Goal: Task Accomplishment & Management: Complete application form

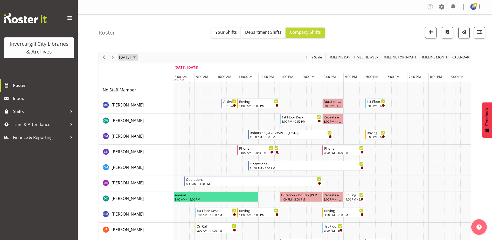
click at [138, 57] on span "September 2025" at bounding box center [134, 57] width 6 height 6
click at [175, 70] on span "next month" at bounding box center [173, 70] width 9 height 9
click at [156, 88] on span "2" at bounding box center [158, 88] width 8 height 8
drag, startPoint x: 158, startPoint y: 56, endPoint x: 162, endPoint y: 57, distance: 4.4
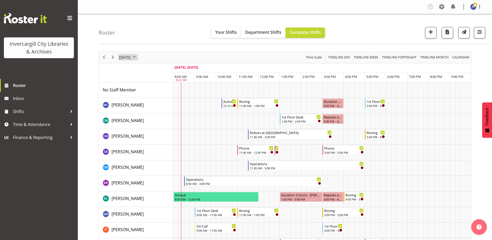
click at [162, 57] on div "September 30, 2025 Today Timeline Day Timeline Week Timeline Fortnight Timeline…" at bounding box center [285, 57] width 372 height 11
click at [138, 57] on span "September 2025" at bounding box center [134, 57] width 6 height 6
click at [173, 70] on span "next month" at bounding box center [173, 70] width 9 height 9
click at [156, 88] on span "2" at bounding box center [158, 88] width 8 height 8
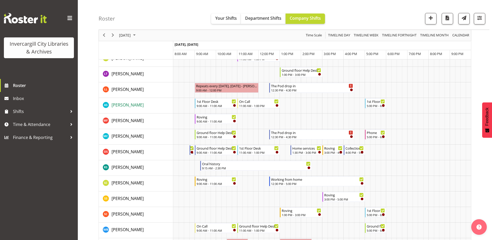
scroll to position [182, 0]
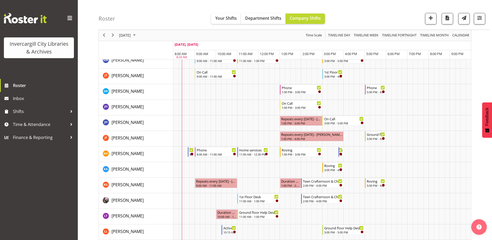
scroll to position [156, 0]
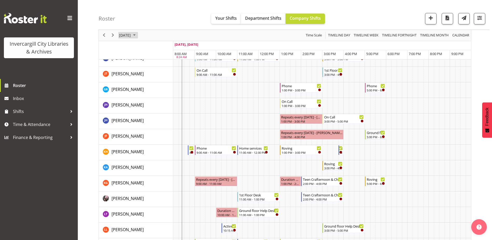
click at [138, 36] on span "September 2025" at bounding box center [134, 35] width 6 height 6
click at [174, 48] on span "next month" at bounding box center [173, 48] width 9 height 9
click at [159, 66] on span "2" at bounding box center [158, 66] width 8 height 8
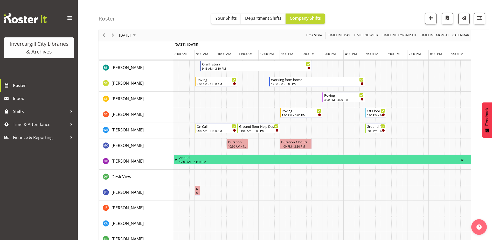
scroll to position [337, 0]
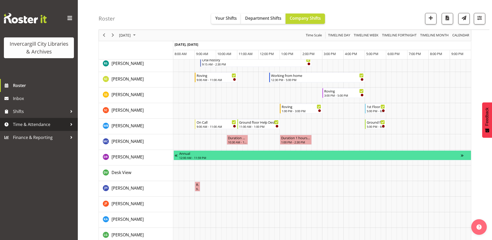
click at [23, 124] on span "Time & Attendance" at bounding box center [40, 124] width 54 height 8
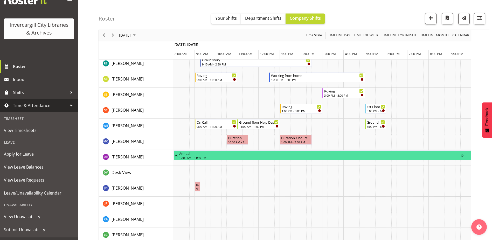
scroll to position [26, 0]
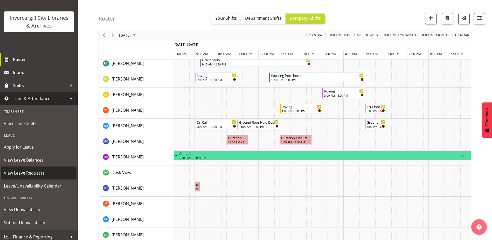
click at [23, 174] on span "View Leave Requests" at bounding box center [39, 173] width 70 height 8
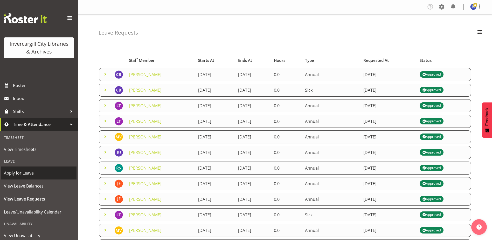
click at [27, 170] on span "Apply for Leave" at bounding box center [39, 173] width 70 height 8
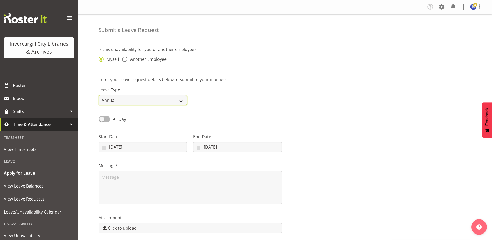
click at [182, 101] on select "Annual Sick Leave Without Pay Bereavement Domestic Violence Parental Jury Servi…" at bounding box center [143, 100] width 88 height 10
select select "Bereavement"
click at [99, 95] on select "Annual Sick Leave Without Pay Bereavement Domestic Violence Parental Jury Servi…" at bounding box center [143, 100] width 88 height 10
click at [125, 146] on input "[DATE]" at bounding box center [143, 147] width 88 height 10
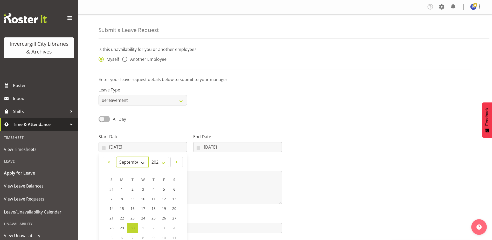
click at [143, 164] on select "January February March April May June July August September October November De…" at bounding box center [132, 162] width 32 height 10
select select "9"
click at [116, 157] on select "January February March April May June July August September October November De…" at bounding box center [132, 162] width 32 height 10
click at [153, 189] on span "2" at bounding box center [154, 189] width 2 height 5
type input "[DATE]"
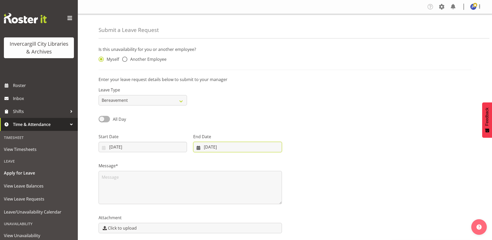
click at [230, 146] on input "[DATE]" at bounding box center [237, 147] width 88 height 10
click at [229, 161] on select "January February March April May June July August September October November De…" at bounding box center [216, 162] width 36 height 10
select select "9"
click at [198, 157] on select "January February March April May June July August September October November De…" at bounding box center [216, 162] width 36 height 10
click at [245, 190] on span "2" at bounding box center [245, 189] width 2 height 5
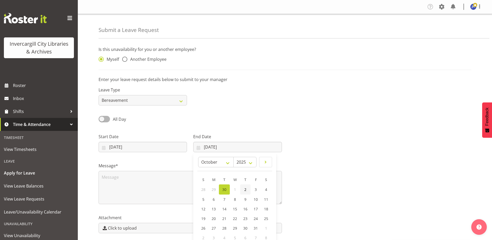
type input "02/10/2025"
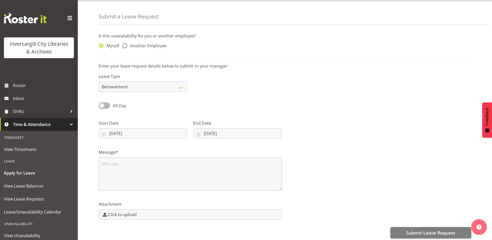
scroll to position [20, 0]
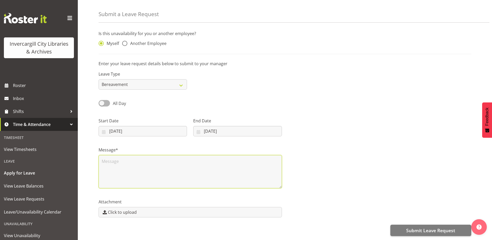
click at [112, 162] on textarea at bounding box center [190, 171] width 183 height 33
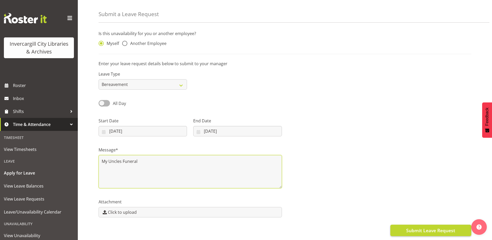
type textarea "My Uncles Funeral"
click at [444, 227] on span "Submit Leave Request" at bounding box center [430, 230] width 49 height 7
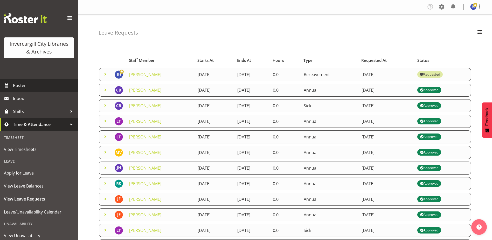
click at [15, 85] on span "Roster" at bounding box center [44, 85] width 62 height 8
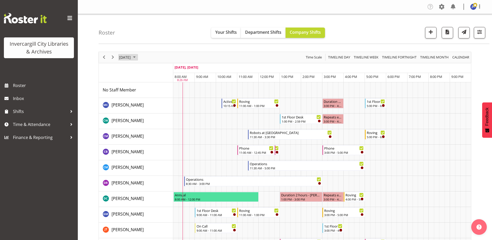
click at [138, 57] on span "September 2025" at bounding box center [134, 57] width 6 height 6
click at [175, 70] on span "next month" at bounding box center [173, 70] width 9 height 9
click at [157, 89] on span "2" at bounding box center [158, 88] width 8 height 8
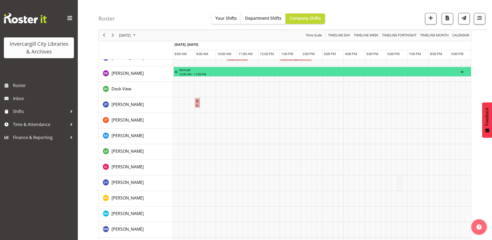
scroll to position [370, 0]
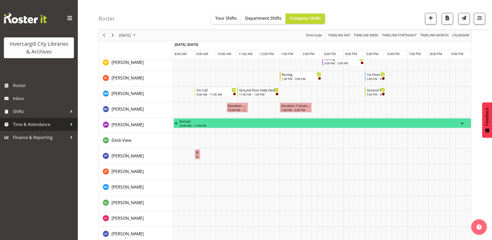
click at [30, 124] on span "Time & Attendance" at bounding box center [40, 124] width 54 height 8
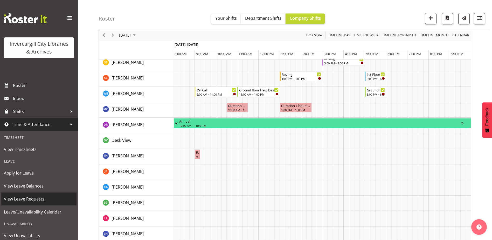
click at [34, 197] on span "View Leave Requests" at bounding box center [39, 199] width 70 height 8
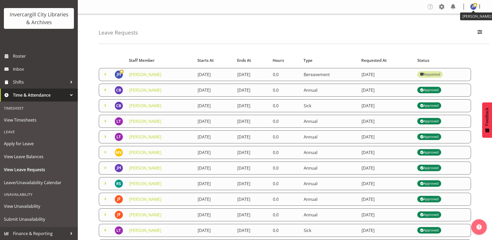
click at [474, 5] on span at bounding box center [475, 5] width 4 height 4
click at [450, 29] on link "Log Out" at bounding box center [458, 27] width 50 height 9
